Goal: Book appointment/travel/reservation

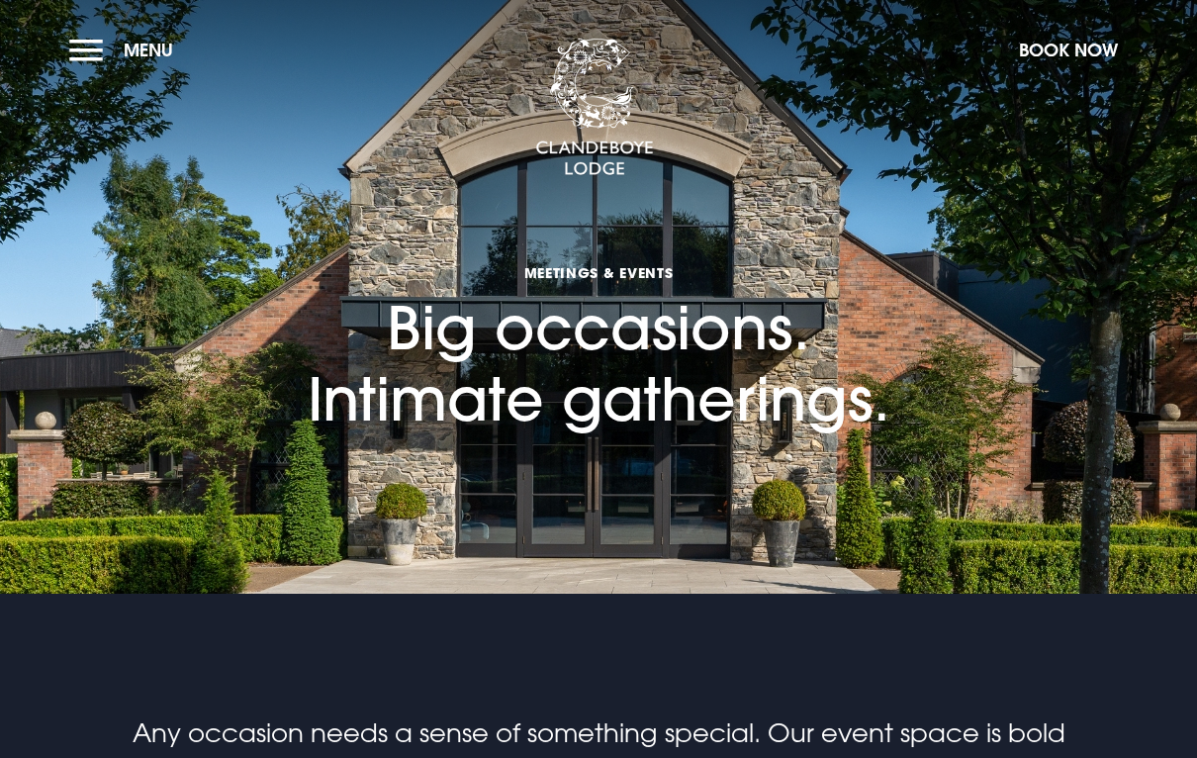
click at [104, 41] on button "Menu" at bounding box center [126, 50] width 114 height 43
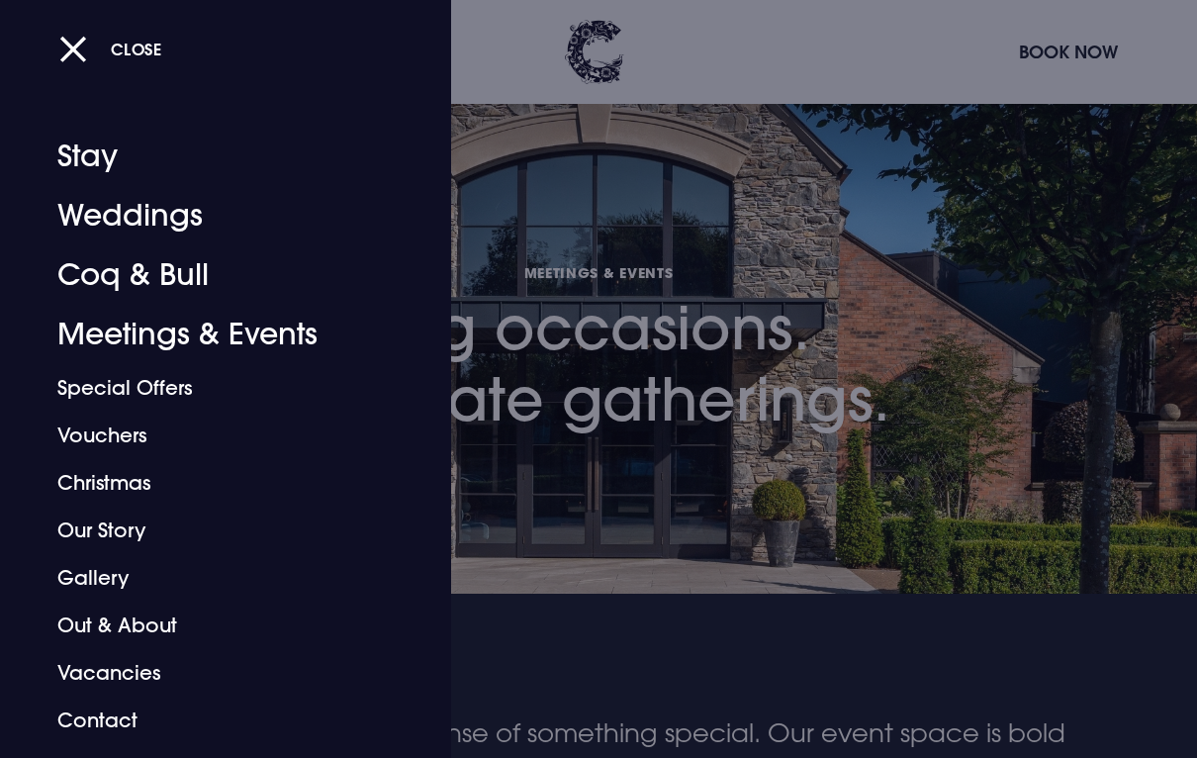
click at [89, 54] on button "Close" at bounding box center [110, 49] width 103 height 41
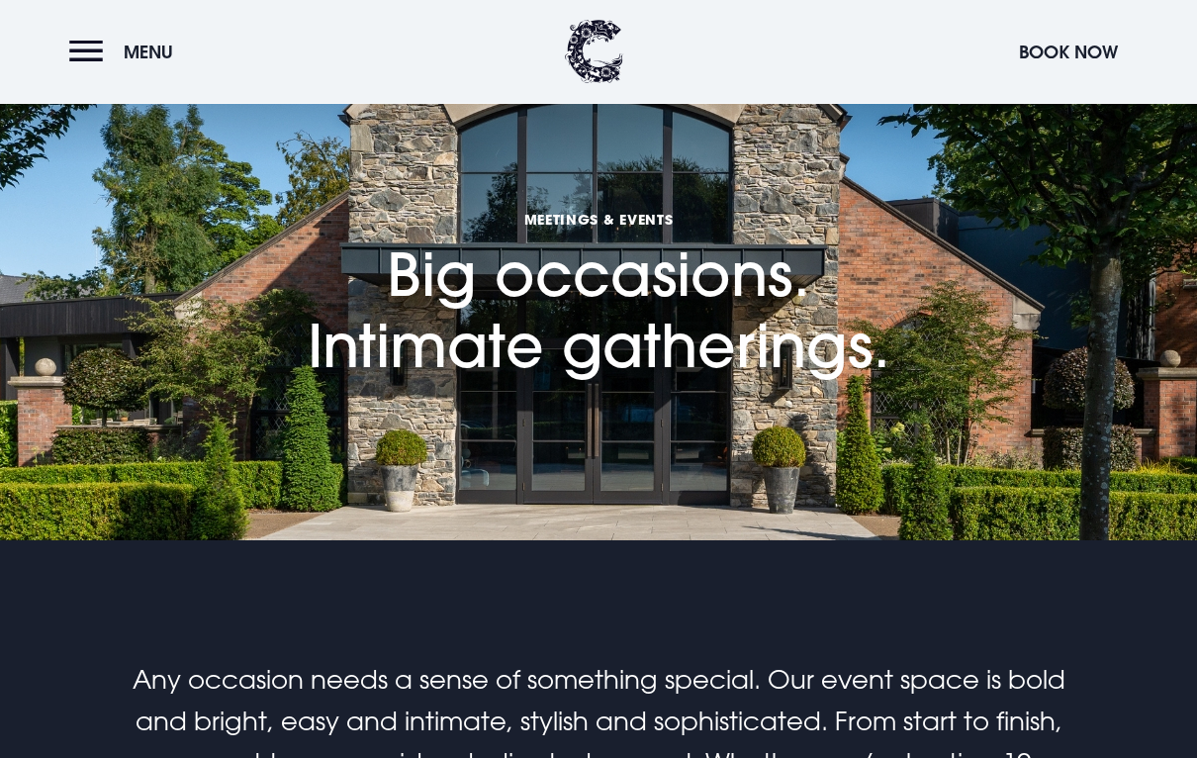
scroll to position [53, 0]
click at [125, 44] on span "Menu" at bounding box center [148, 52] width 49 height 23
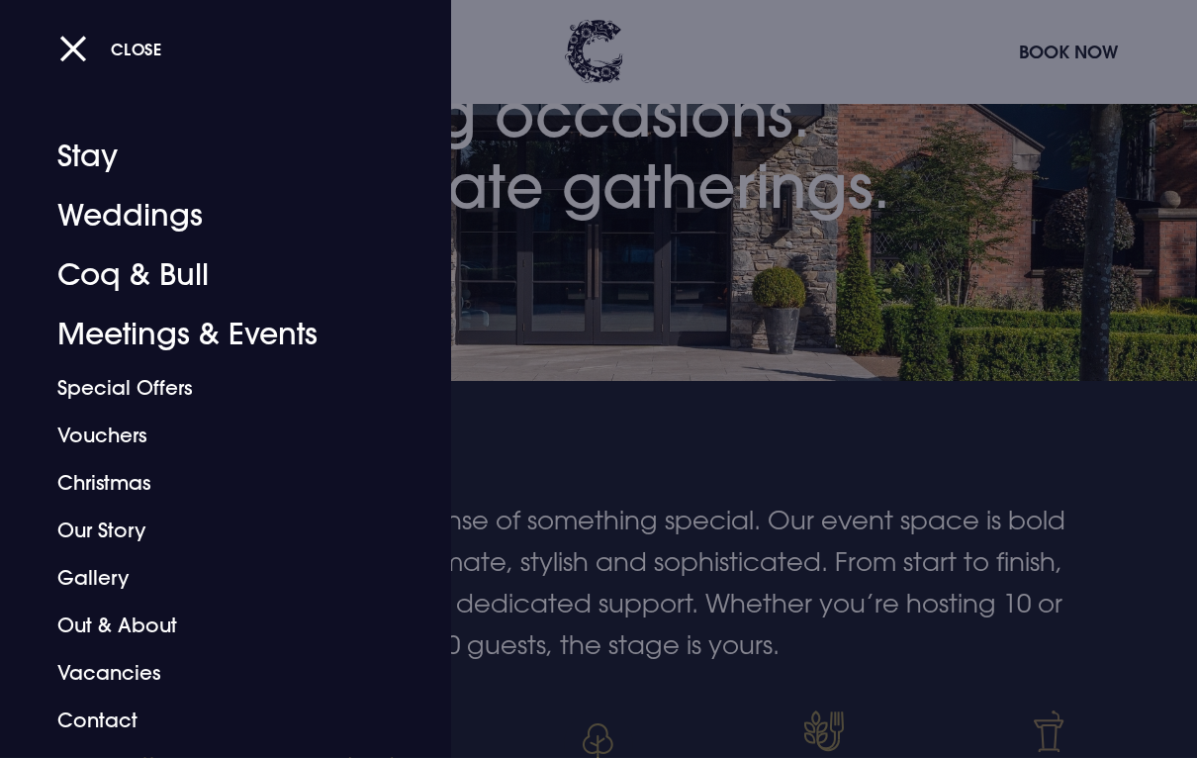
scroll to position [218, 0]
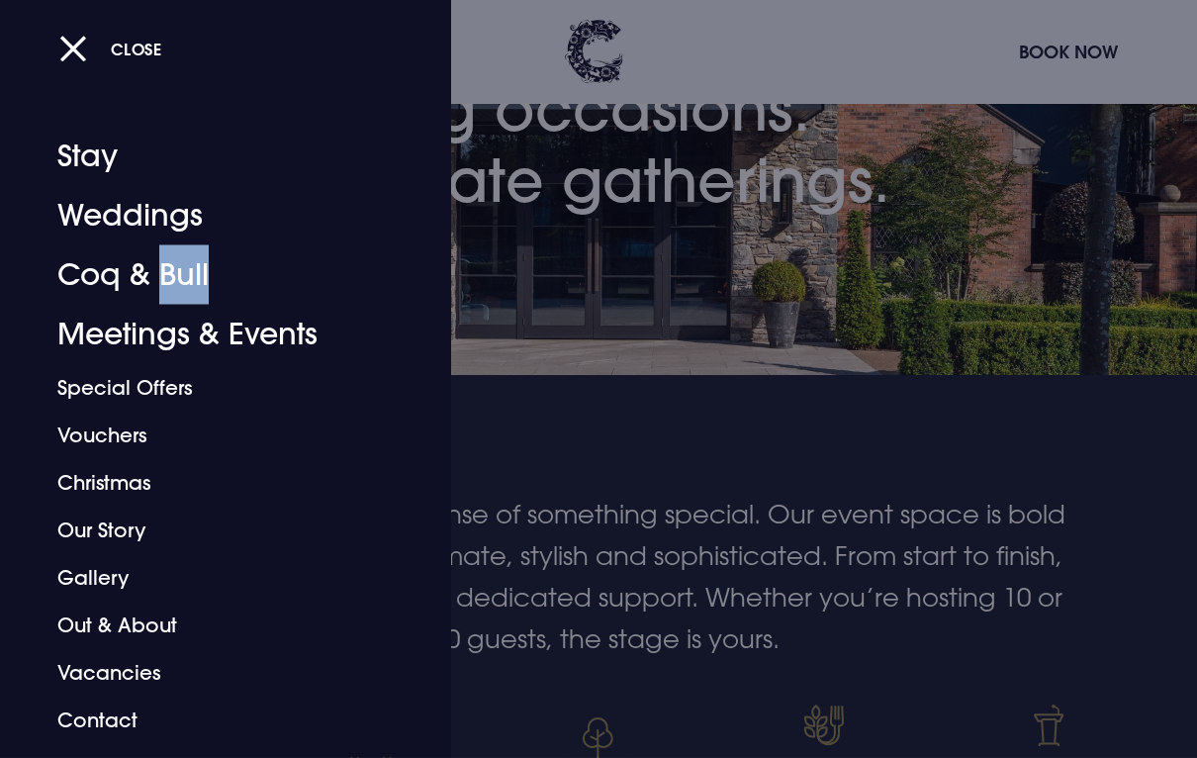
click at [70, 41] on button "Close" at bounding box center [110, 49] width 103 height 41
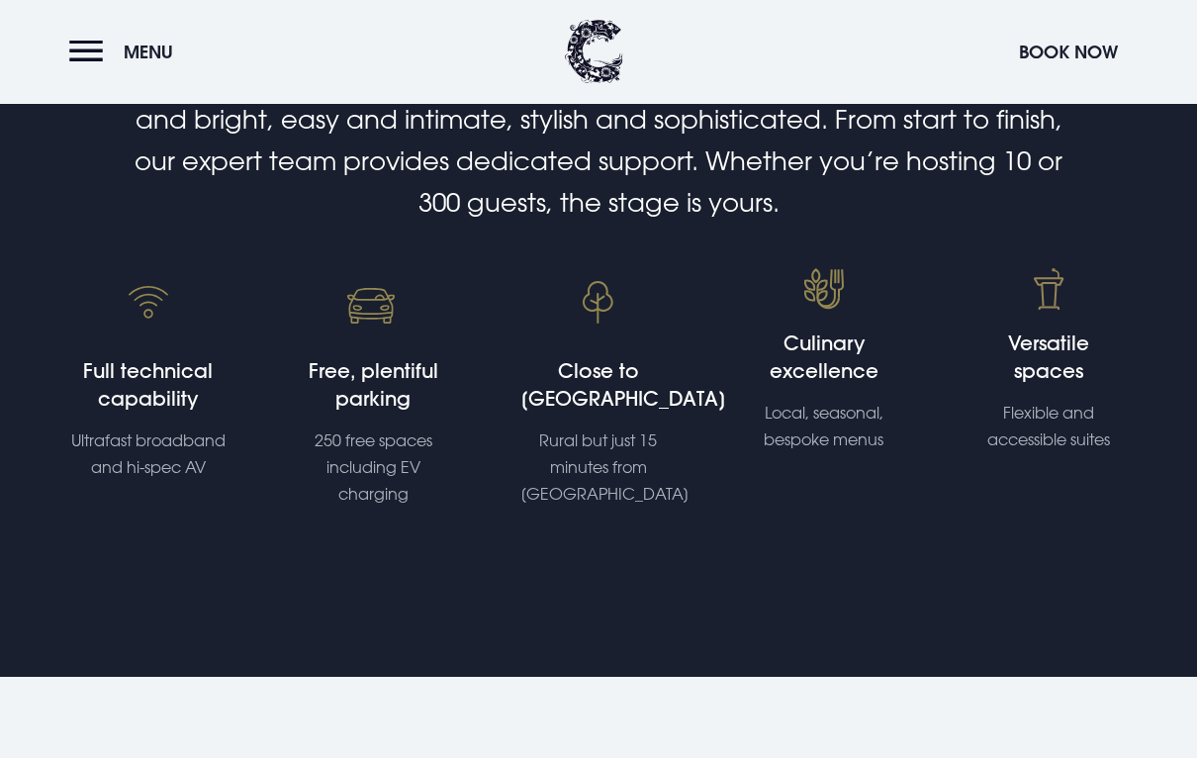
scroll to position [655, 0]
click at [810, 352] on h4 "Culinary excellence" at bounding box center [823, 356] width 155 height 55
click at [822, 356] on h4 "Culinary excellence" at bounding box center [823, 356] width 155 height 55
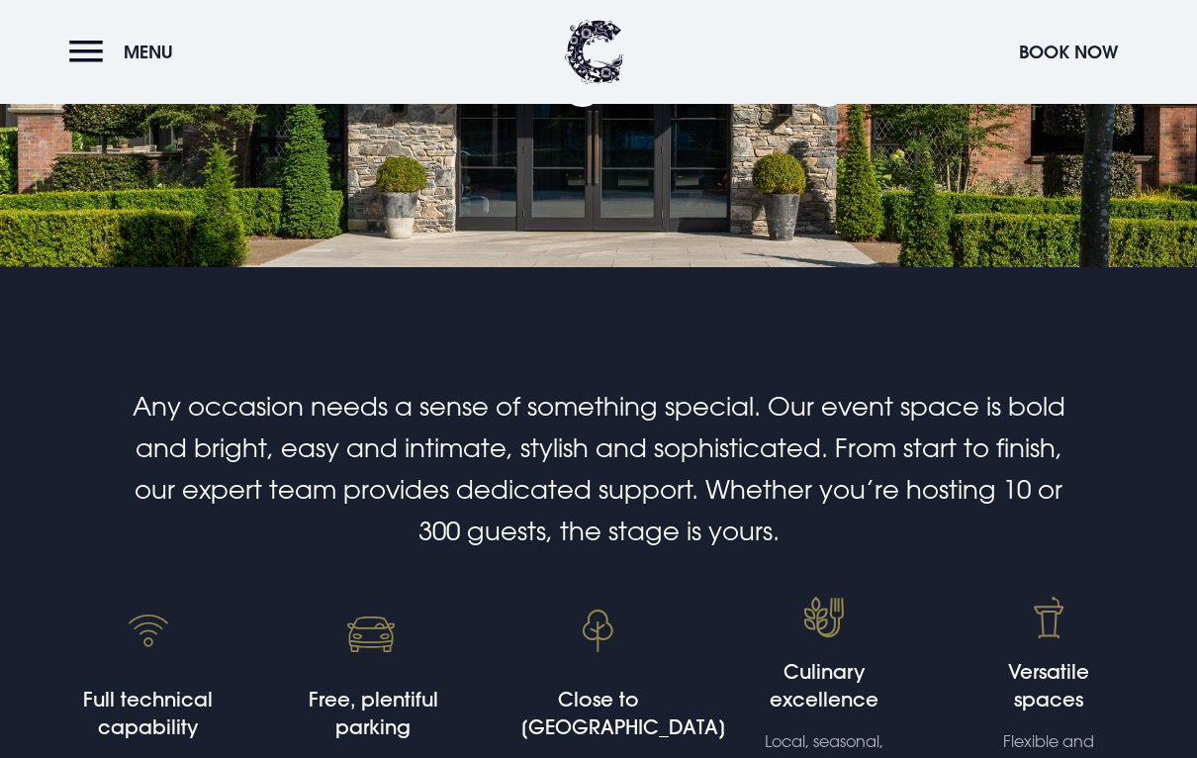
scroll to position [0, 0]
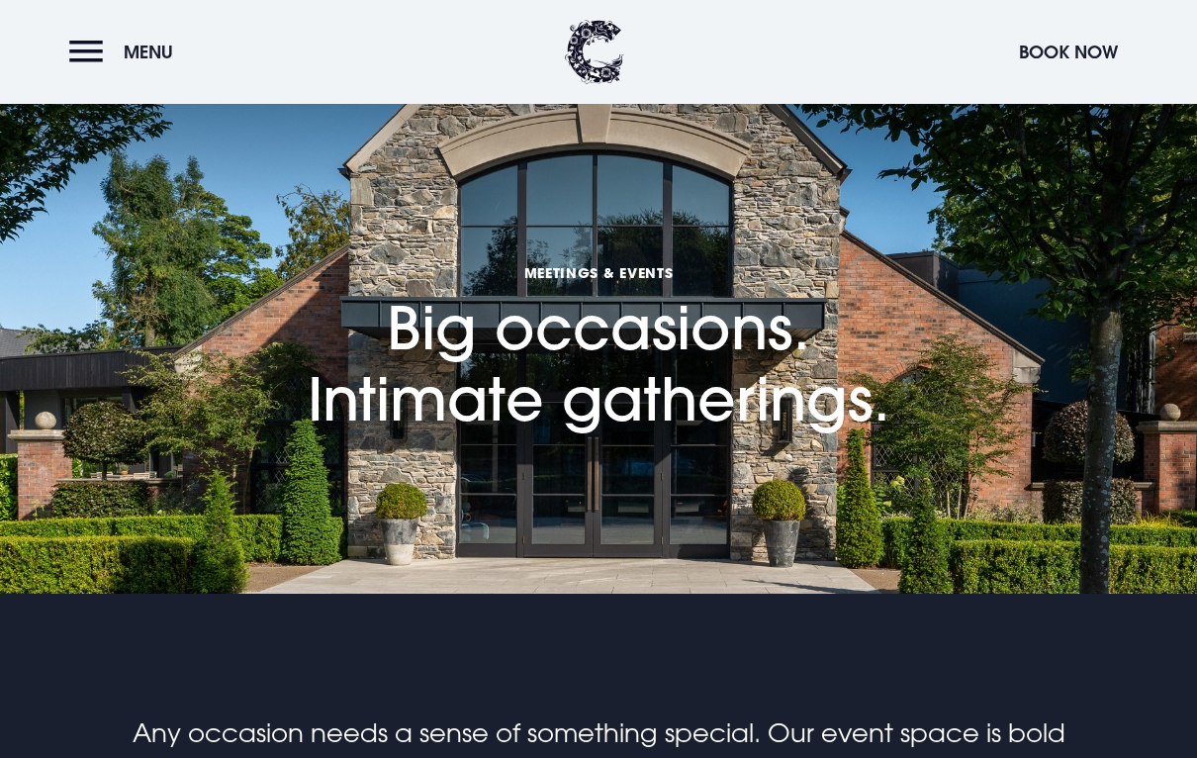
click at [1087, 66] on button "Book Now" at bounding box center [1068, 52] width 119 height 43
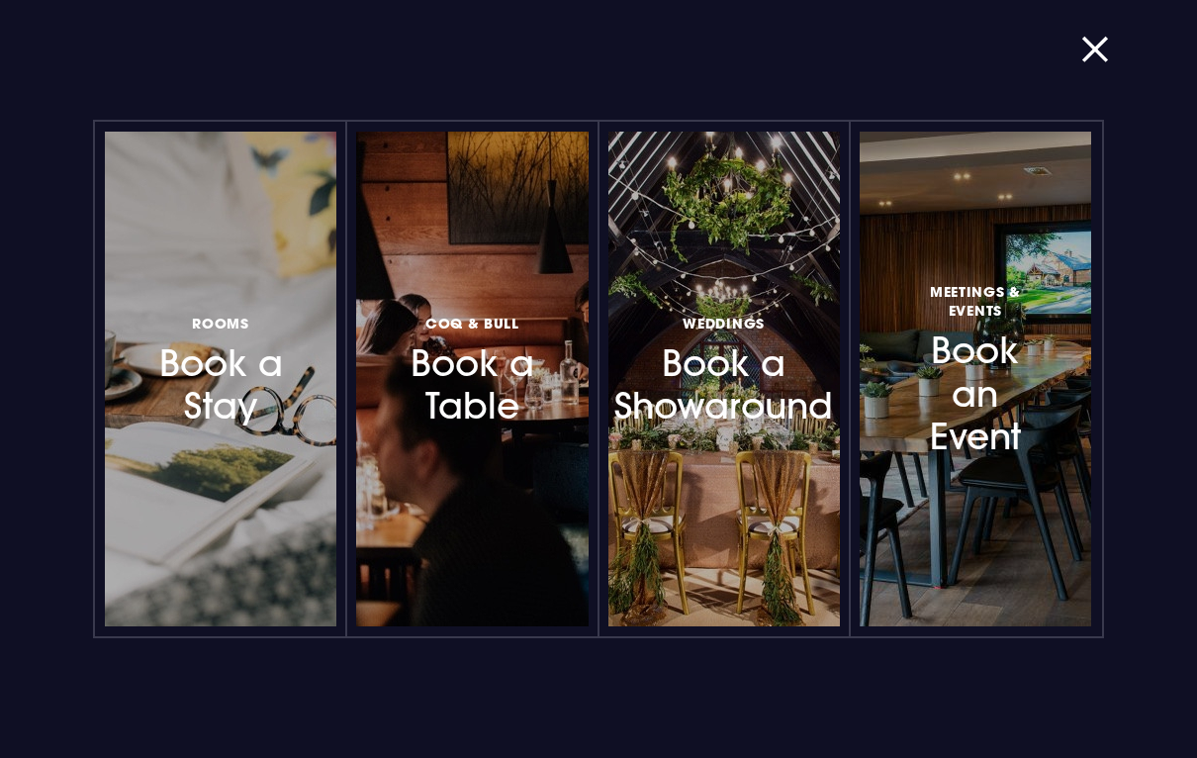
click at [511, 369] on h3 "Coq & Bull Book a Table" at bounding box center [473, 369] width 138 height 118
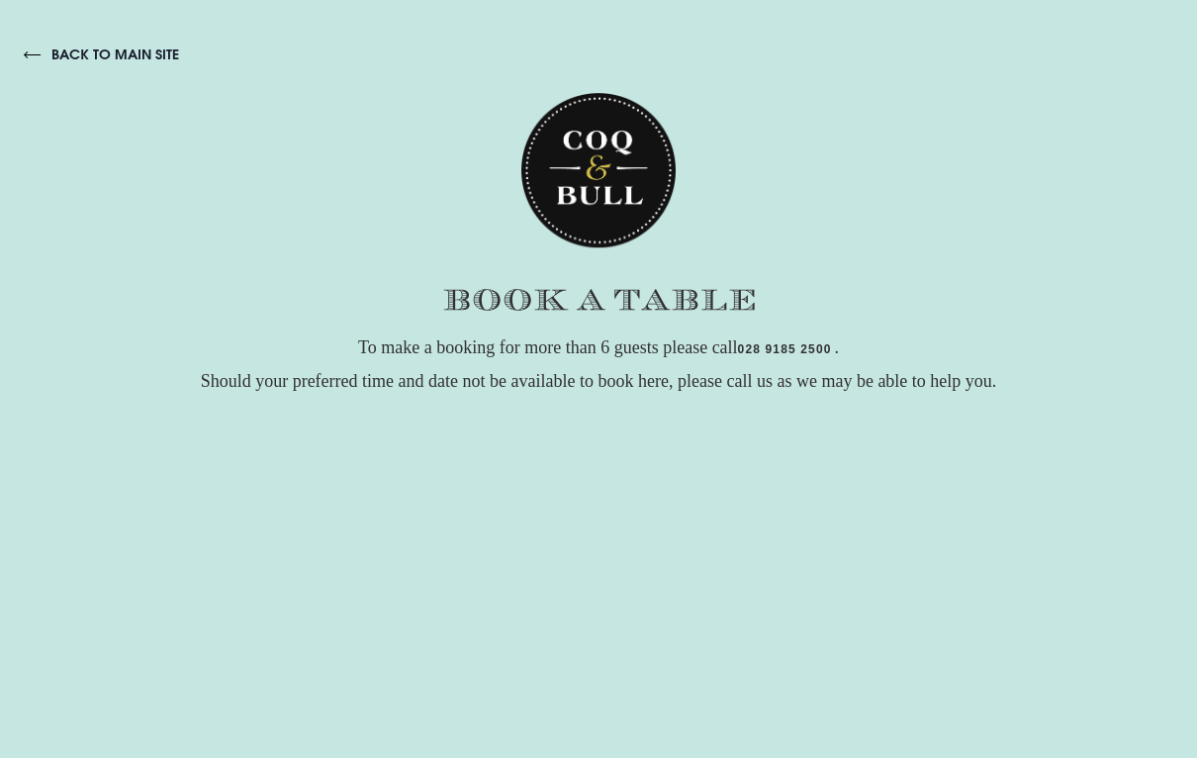
click at [132, 58] on link "back to main site" at bounding box center [101, 54] width 155 height 18
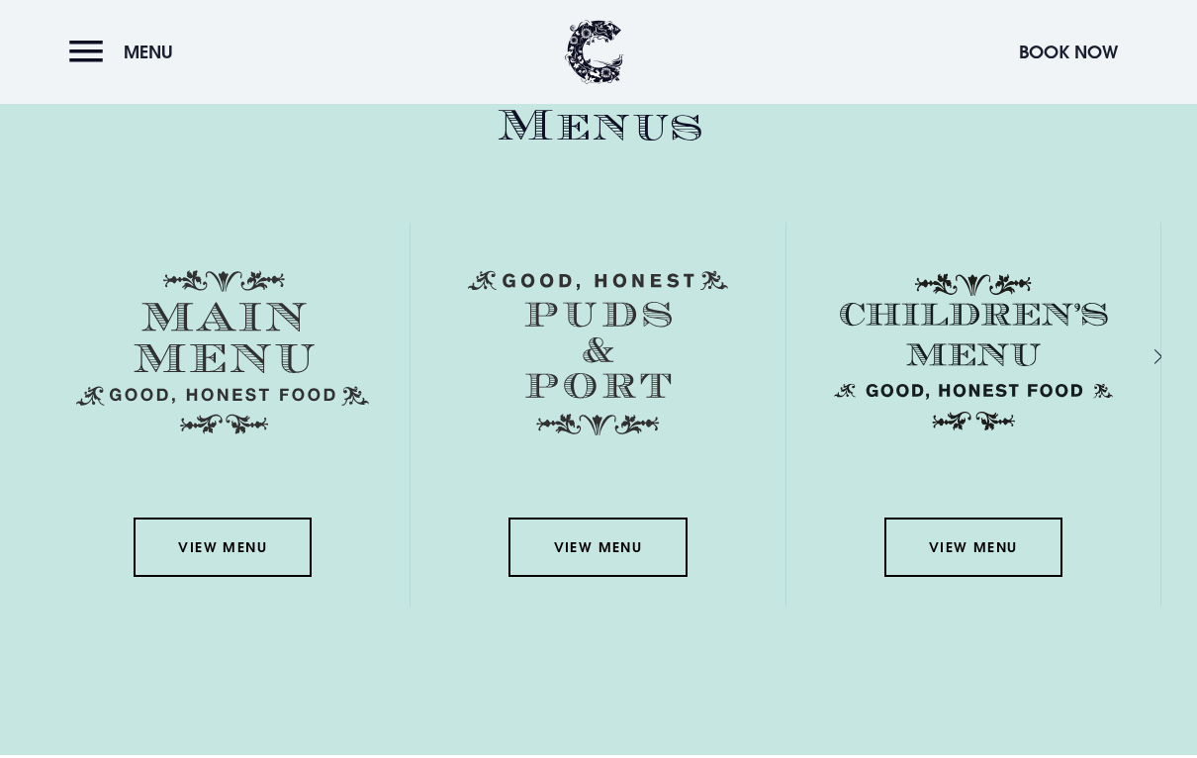
scroll to position [2796, 0]
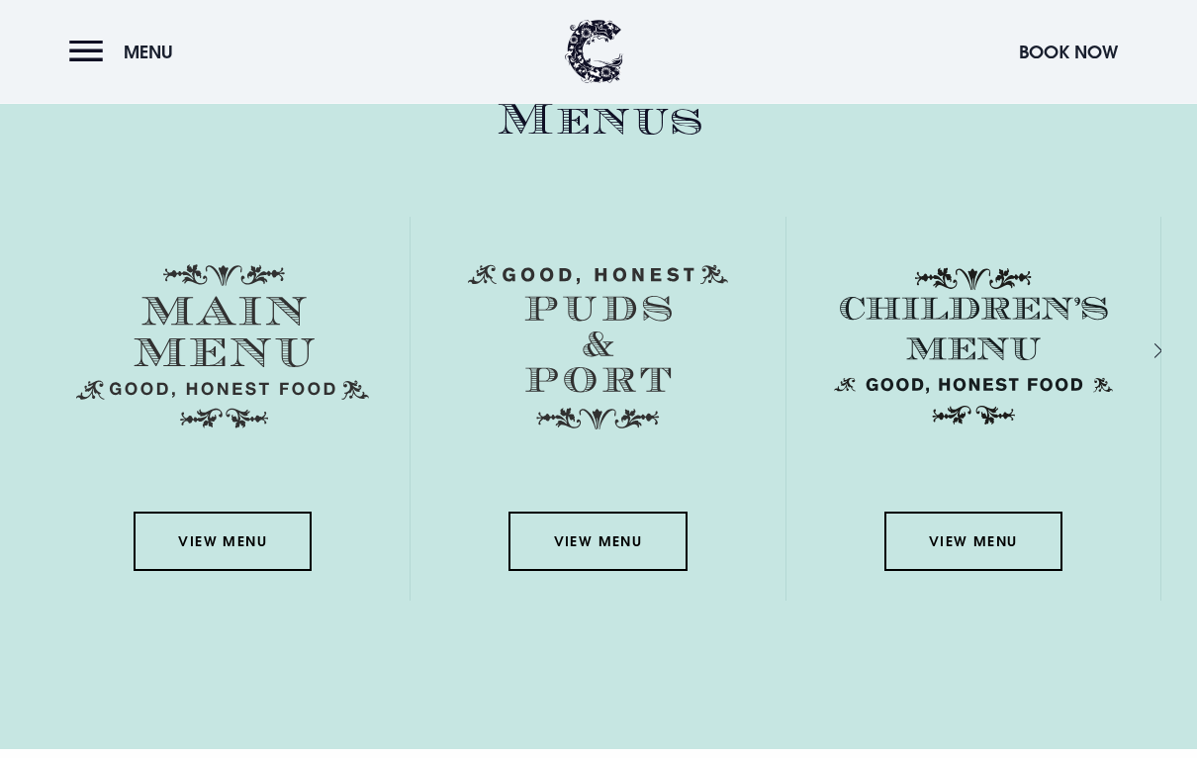
click at [223, 547] on link "View Menu" at bounding box center [223, 541] width 178 height 59
